Goal: Contribute content: Add original content to the website for others to see

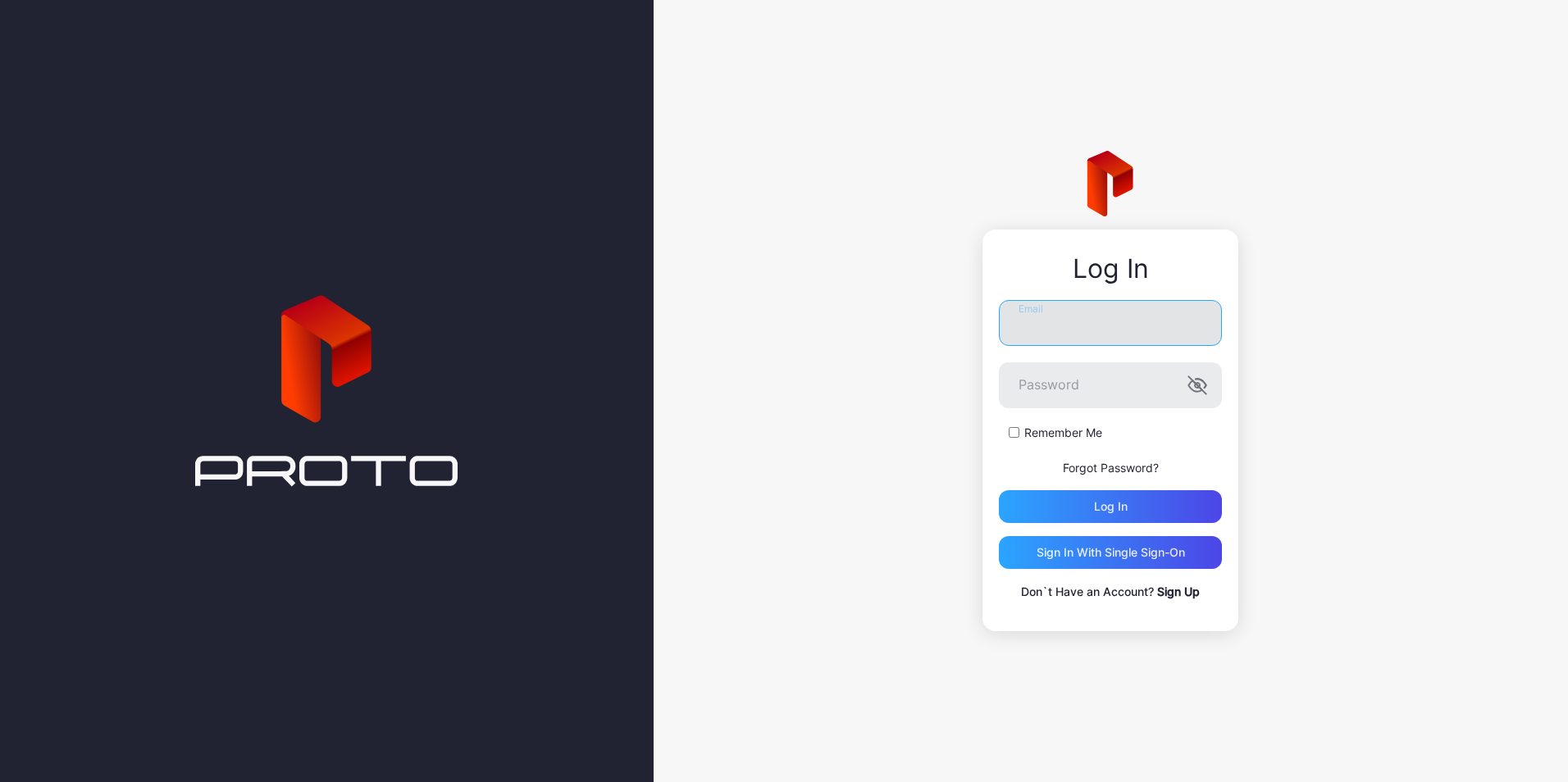
click at [1035, 342] on input "Email" at bounding box center [1110, 322] width 223 height 46
type input "**********"
click at [999, 490] on button "Log in" at bounding box center [1110, 507] width 223 height 33
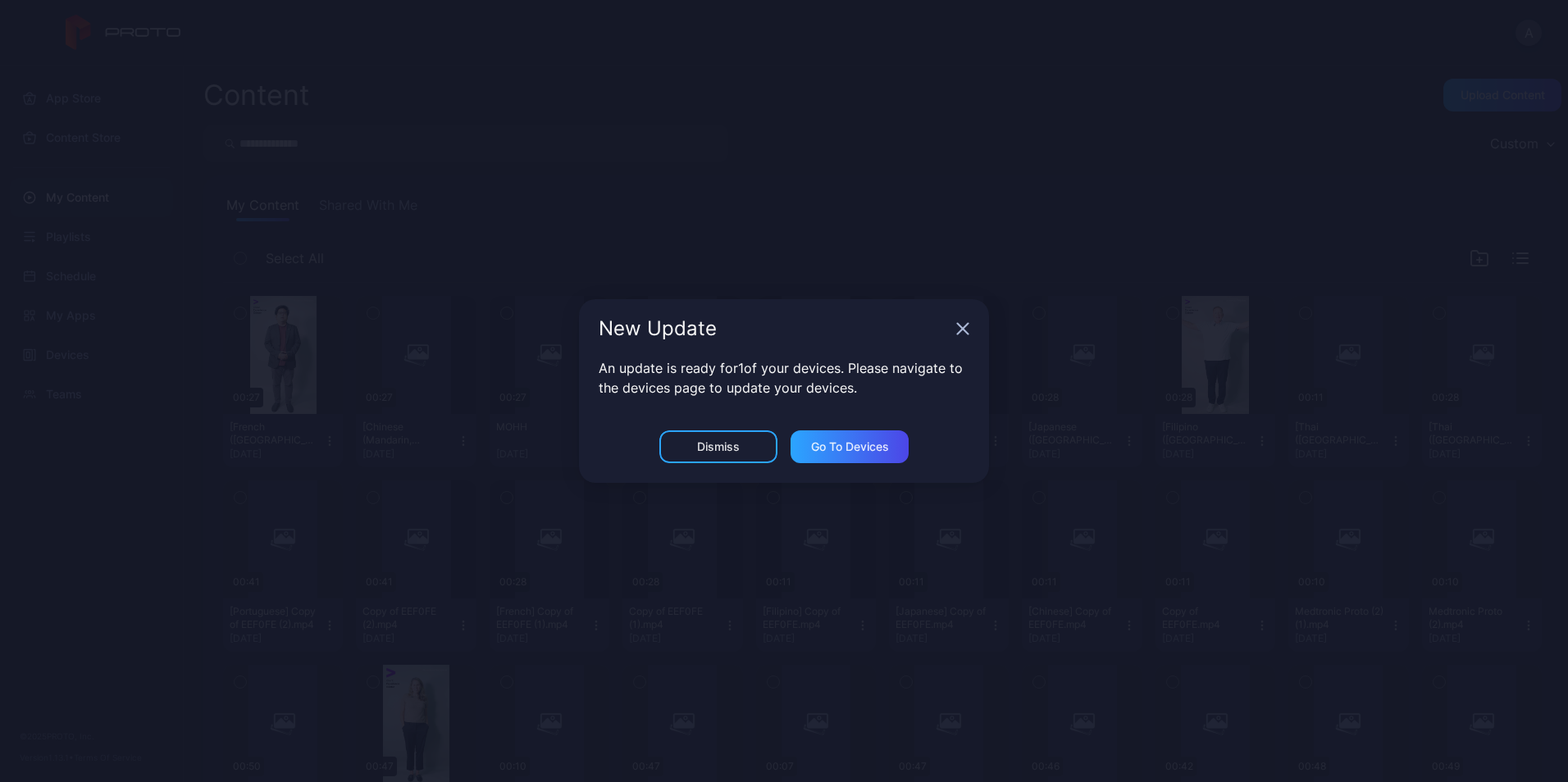
click at [961, 330] on icon "button" at bounding box center [963, 329] width 10 height 10
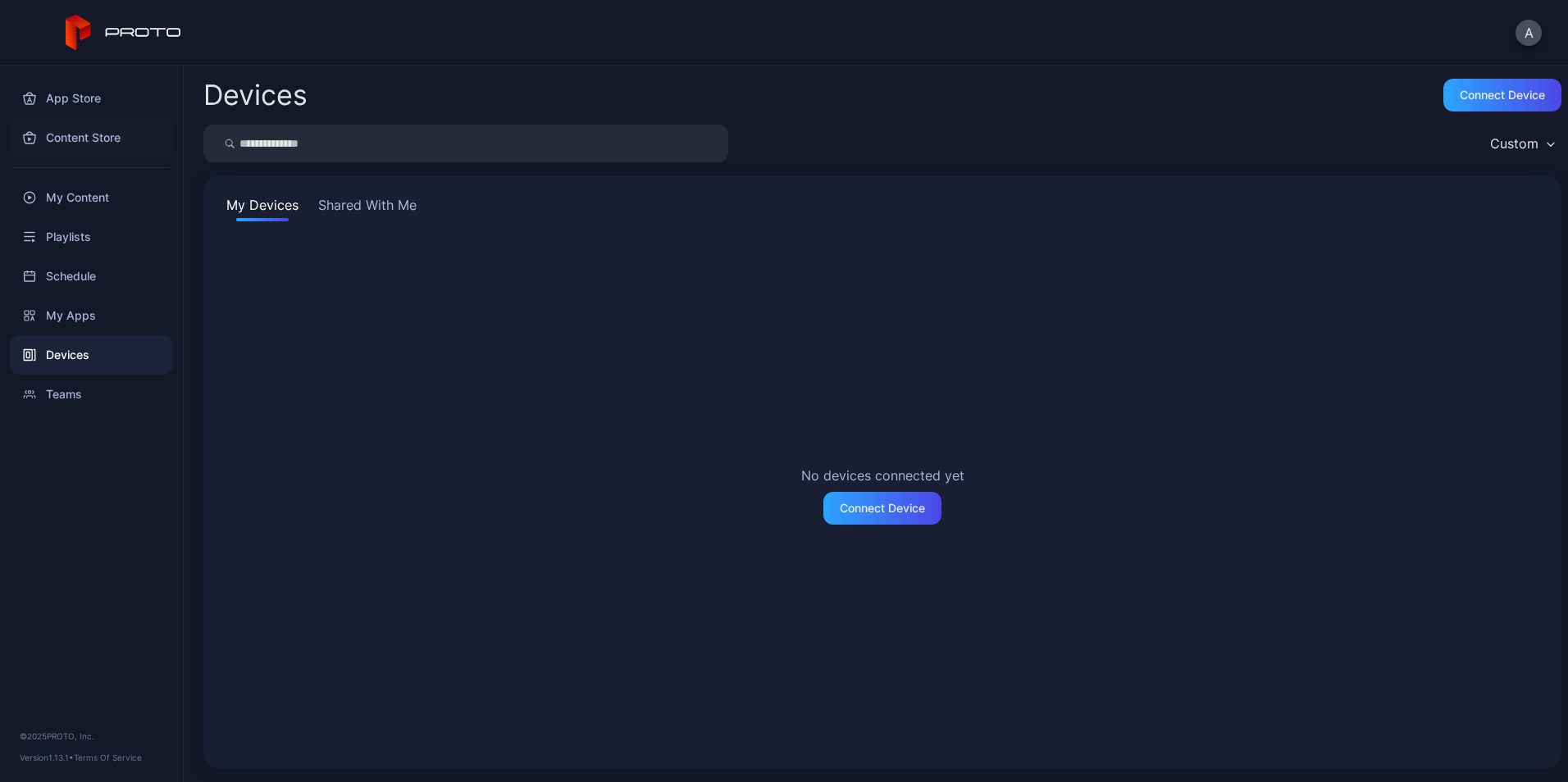
click at [88, 142] on div "Content Store" at bounding box center [91, 137] width 163 height 39
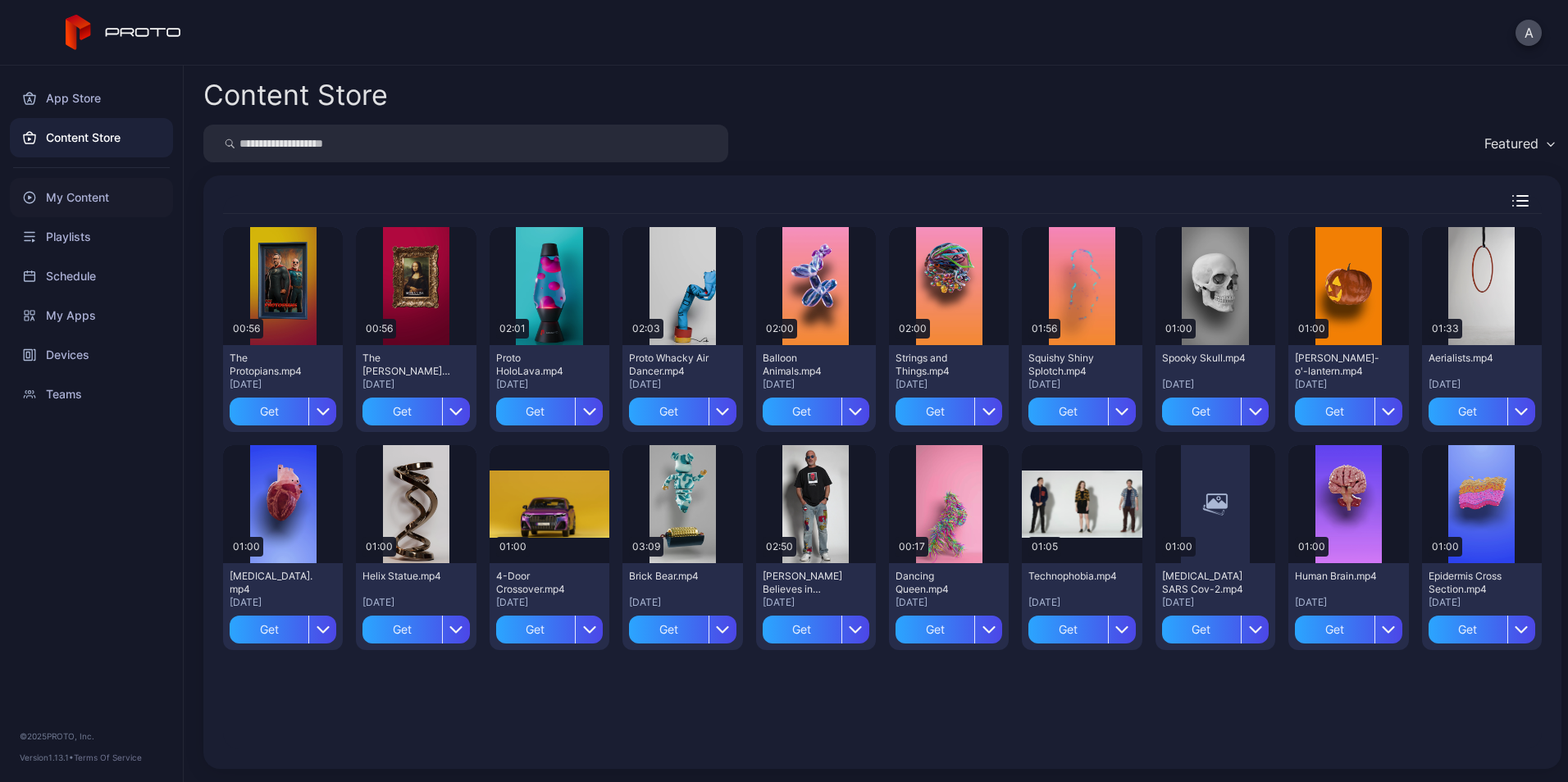
click at [59, 197] on div "My Content" at bounding box center [91, 197] width 163 height 39
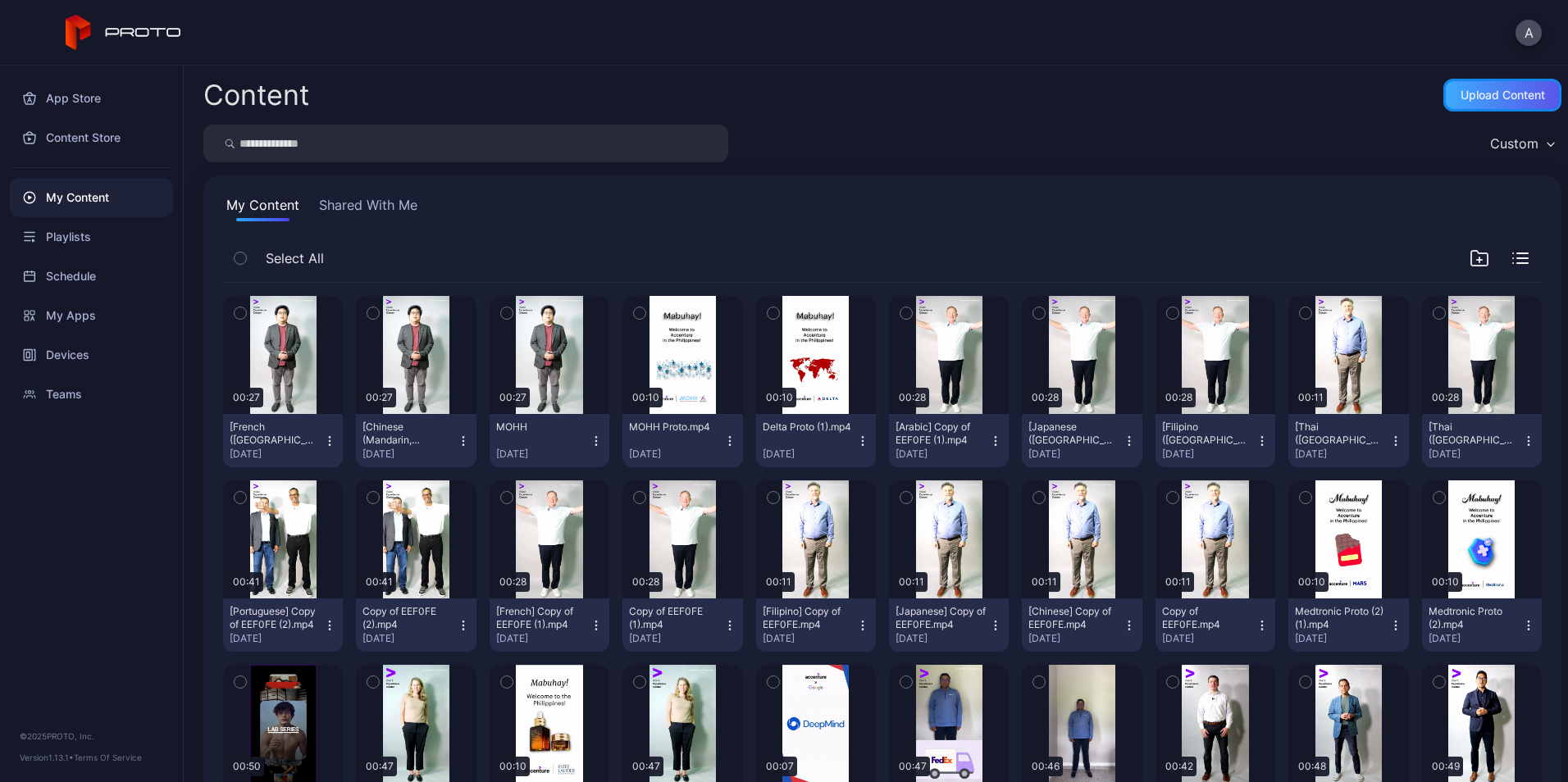
click at [1464, 88] on div "Upload Content" at bounding box center [1502, 94] width 85 height 13
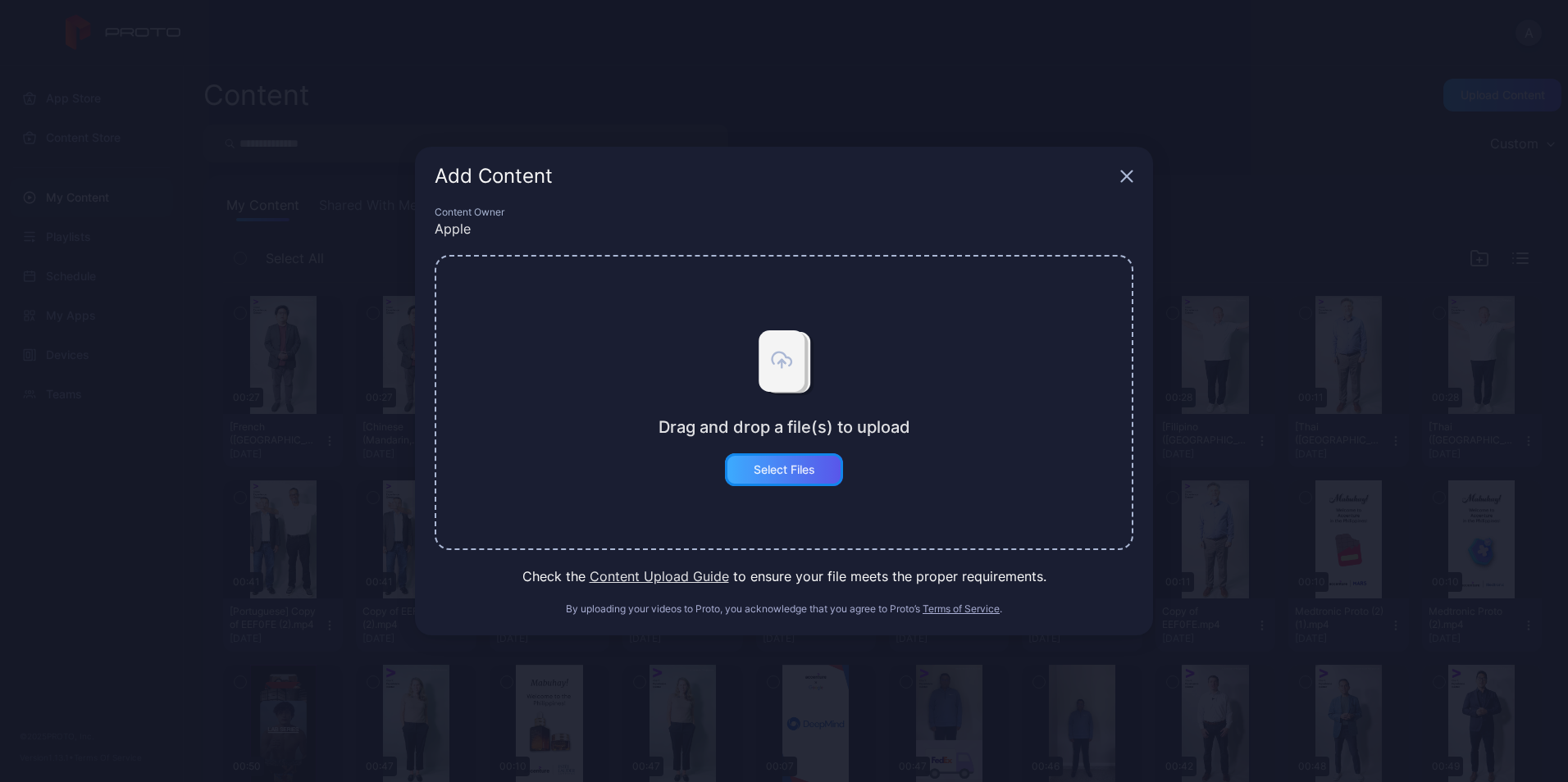
click at [776, 456] on div "Select Files" at bounding box center [783, 470] width 118 height 33
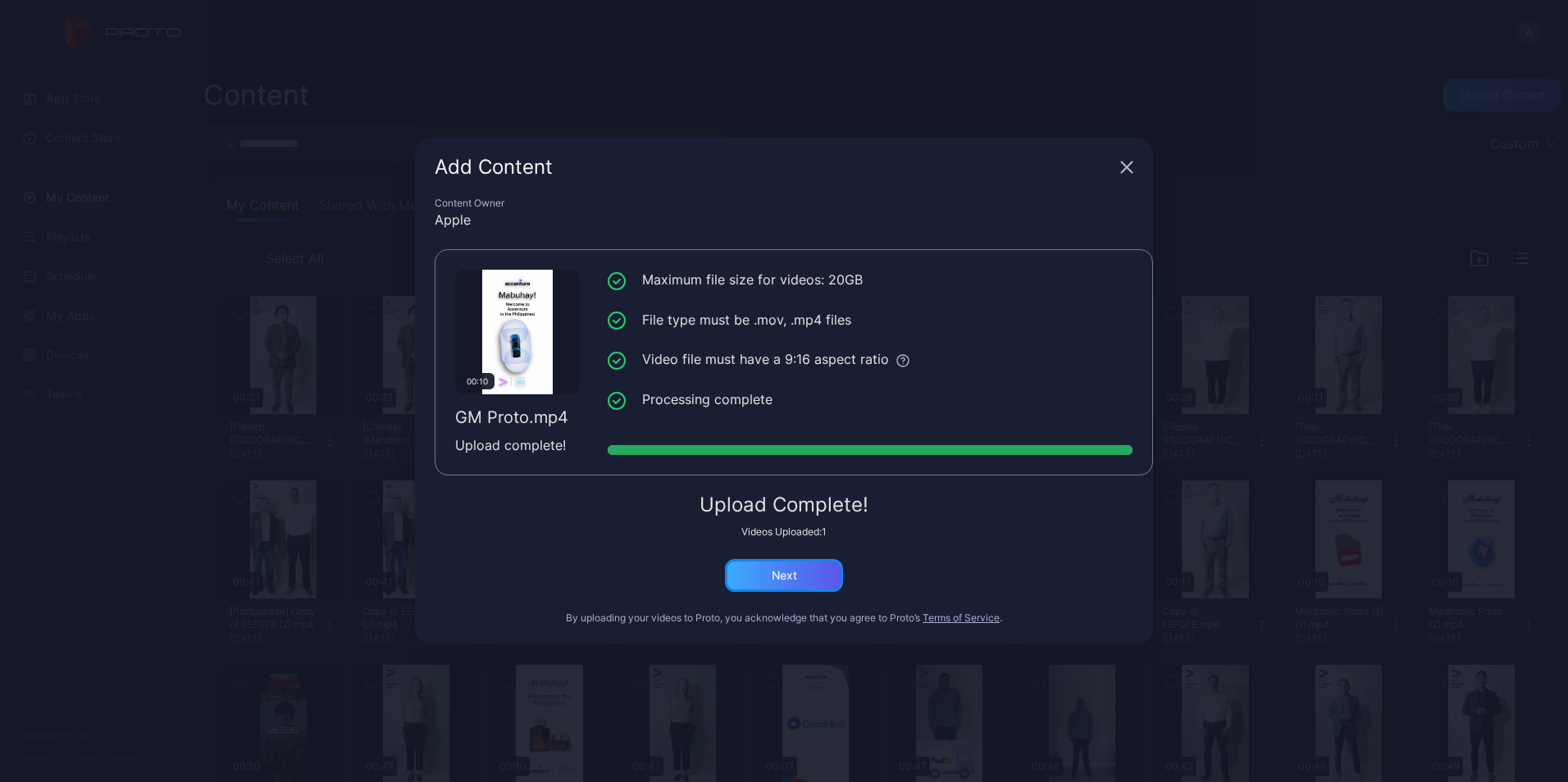
click at [791, 578] on div "Next" at bounding box center [784, 575] width 25 height 13
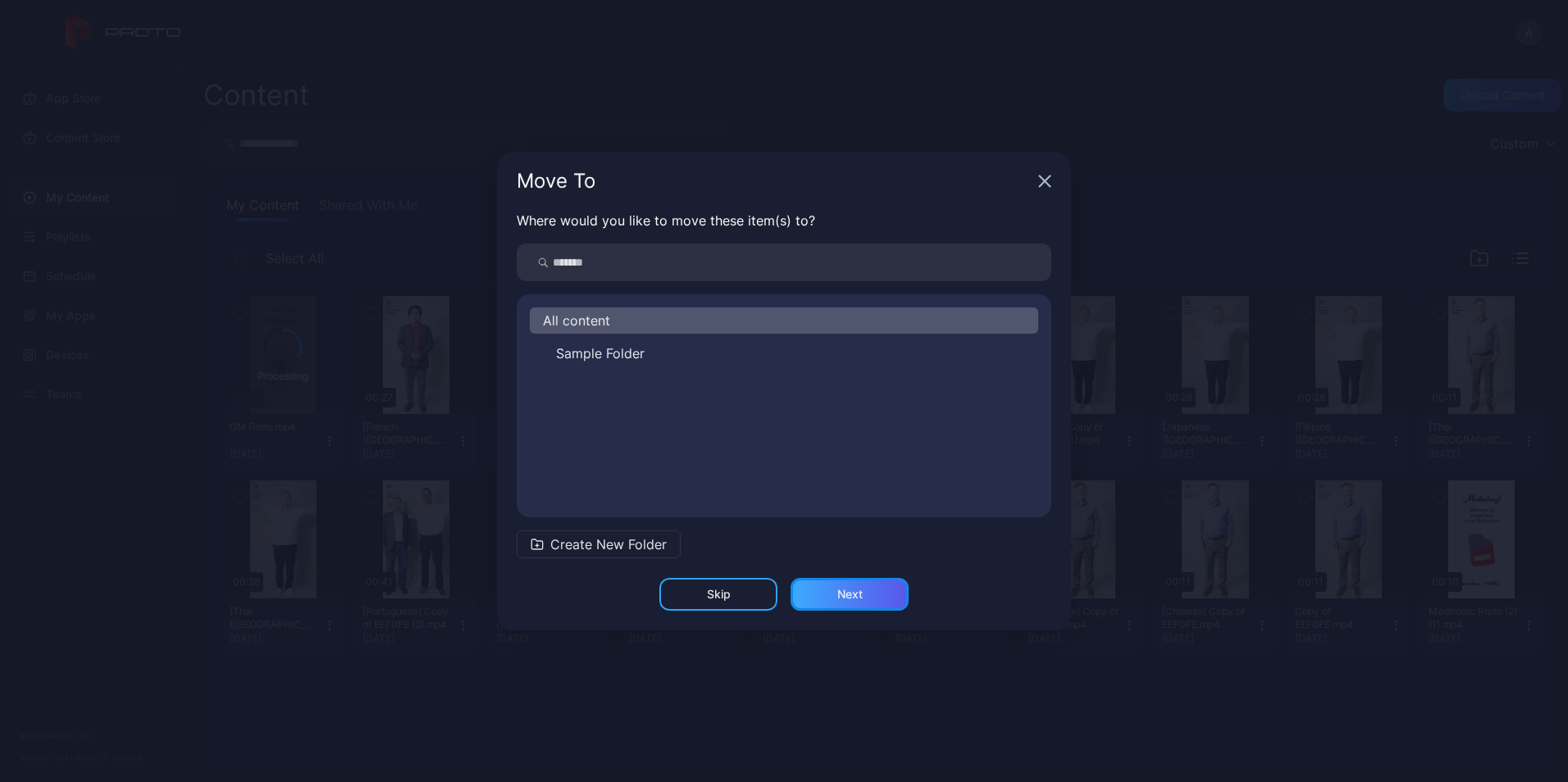
click at [842, 591] on div "Next" at bounding box center [850, 594] width 25 height 13
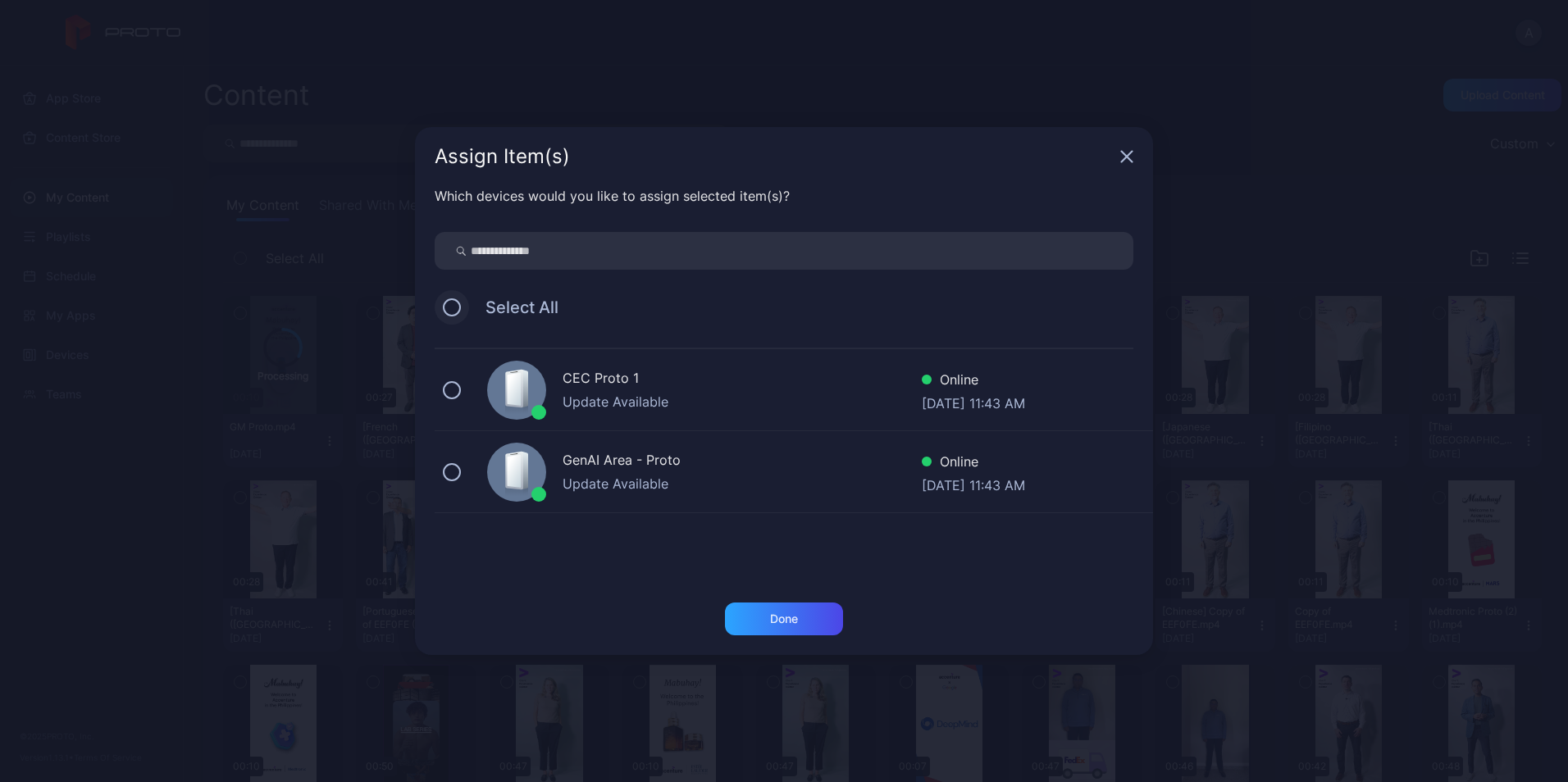
click at [458, 308] on button at bounding box center [452, 308] width 18 height 18
click at [796, 621] on div "Done" at bounding box center [784, 619] width 28 height 13
